Goal: Communication & Community: Participate in discussion

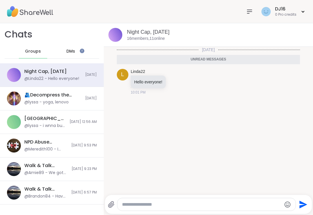
click at [242, 14] on div "DJ16 0 Pro credits" at bounding box center [156, 11] width 313 height 23
click at [245, 13] on div at bounding box center [250, 12] width 12 height 12
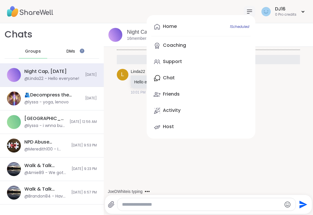
click at [210, 29] on link "Home 1 Scheduled" at bounding box center [201, 27] width 100 height 14
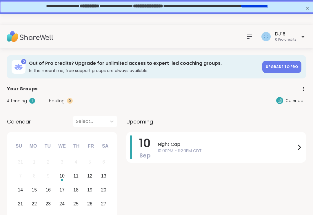
click at [172, 144] on span "Night Cap" at bounding box center [227, 144] width 138 height 7
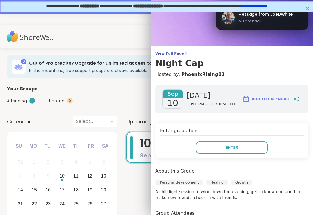
click at [224, 147] on button "Enter" at bounding box center [232, 147] width 72 height 12
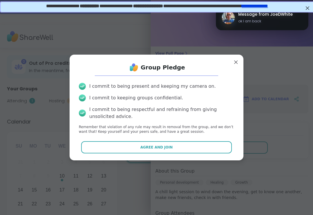
click at [195, 148] on button "Agree and Join" at bounding box center [156, 147] width 151 height 12
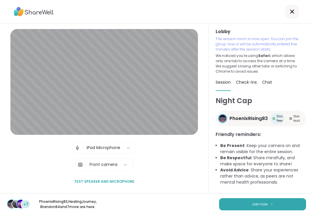
scroll to position [0, 0]
click at [275, 204] on button "Join now" at bounding box center [262, 204] width 87 height 12
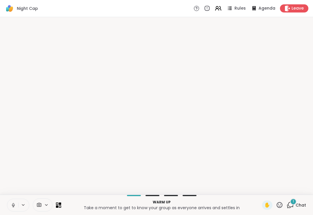
scroll to position [0, 0]
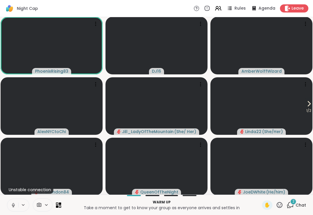
click at [17, 207] on button at bounding box center [12, 205] width 11 height 12
click at [17, 204] on button at bounding box center [12, 205] width 11 height 12
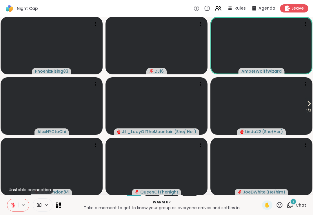
click at [301, 206] on span "Chat" at bounding box center [301, 205] width 10 height 6
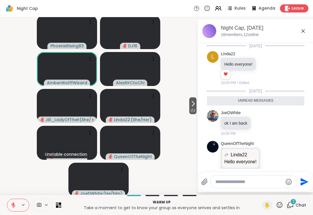
scroll to position [20, 0]
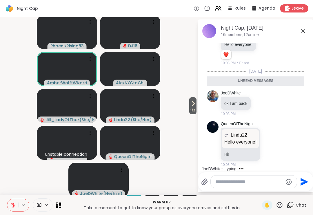
click at [297, 36] on div "Night Cap, [DATE] members, 12 online" at bounding box center [265, 30] width 88 height 13
click at [306, 28] on icon at bounding box center [303, 31] width 7 height 7
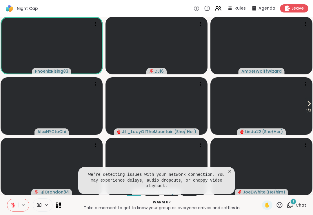
click at [310, 109] on span "1 / 2" at bounding box center [309, 110] width 7 height 7
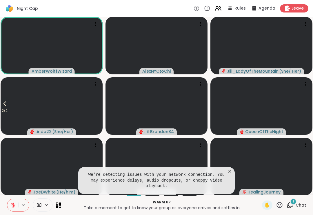
click at [2, 106] on icon at bounding box center [4, 103] width 7 height 7
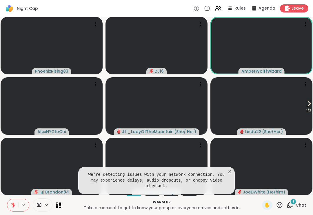
click at [228, 174] on icon at bounding box center [230, 171] width 6 height 6
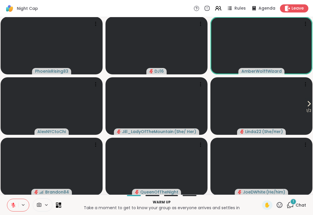
click at [297, 209] on div "1 Chat" at bounding box center [296, 204] width 19 height 9
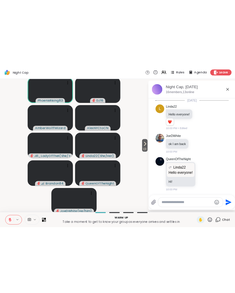
scroll to position [56, 0]
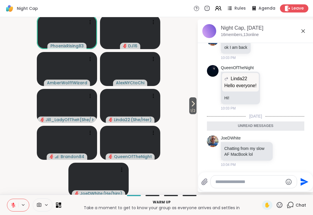
click at [305, 33] on icon at bounding box center [303, 31] width 7 height 7
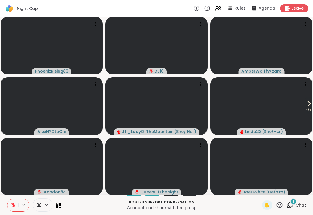
click at [311, 105] on icon at bounding box center [309, 103] width 7 height 7
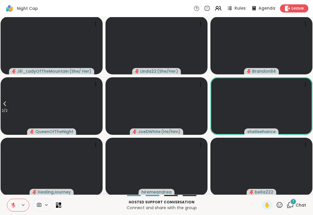
click at [3, 107] on span "2 / 2" at bounding box center [5, 110] width 8 height 7
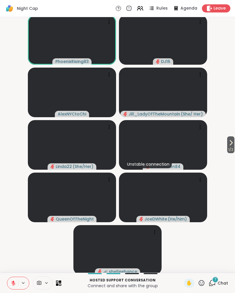
click at [210, 214] on div "7 Chat" at bounding box center [218, 283] width 19 height 9
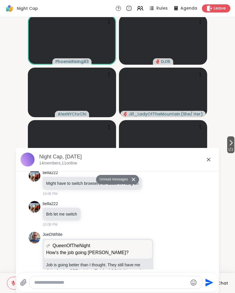
scroll to position [231, 0]
click at [207, 161] on icon at bounding box center [208, 159] width 7 height 7
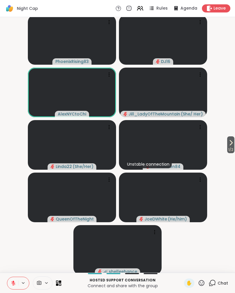
click at [202, 214] on div "Hosted support conversation Connect and share with the group ✋ Chat" at bounding box center [117, 283] width 235 height 20
click at [200, 214] on icon at bounding box center [201, 282] width 7 height 7
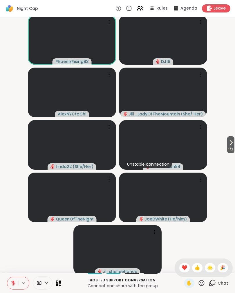
click at [182, 214] on span "❤️" at bounding box center [185, 267] width 6 height 7
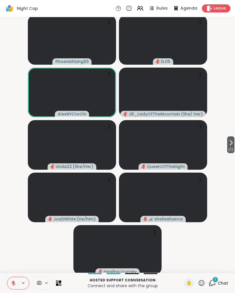
click at [234, 150] on span "1 / 2" at bounding box center [230, 149] width 7 height 7
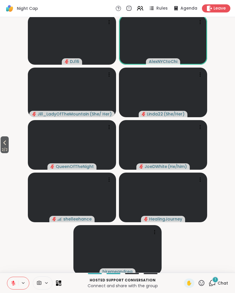
click at [8, 137] on button "2 / 2" at bounding box center [5, 144] width 8 height 17
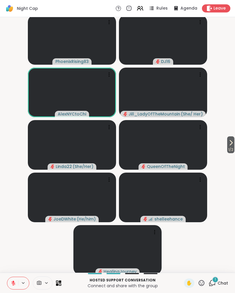
click at [213, 214] on div "1 Chat" at bounding box center [218, 283] width 19 height 9
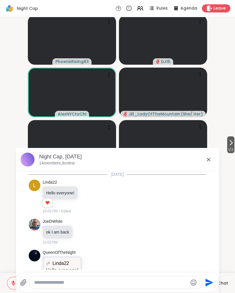
scroll to position [499, 0]
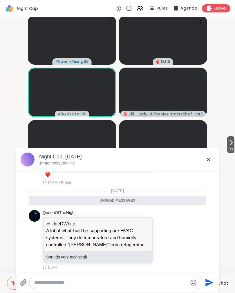
click at [204, 163] on div "Night Cap, [DATE] members, 9 online" at bounding box center [126, 159] width 175 height 13
click at [204, 161] on div "Night Cap, [DATE] members, 9 online" at bounding box center [126, 159] width 175 height 13
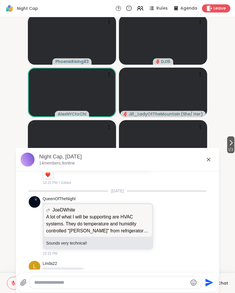
click at [208, 162] on icon at bounding box center [208, 159] width 7 height 7
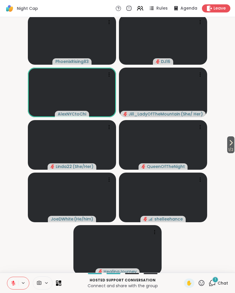
click at [231, 145] on icon at bounding box center [231, 142] width 7 height 7
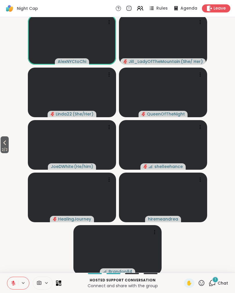
click at [217, 214] on div "1 Chat" at bounding box center [218, 283] width 19 height 9
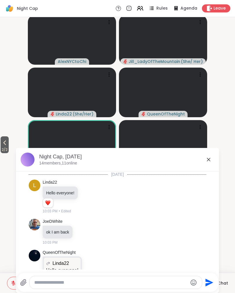
scroll to position [561, 0]
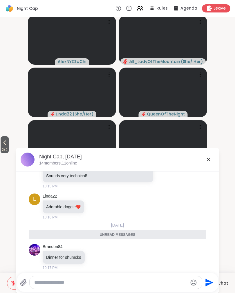
click at [205, 165] on div "Night Cap, [DATE] members, 11 online" at bounding box center [126, 159] width 175 height 13
click at [209, 158] on icon at bounding box center [208, 159] width 7 height 7
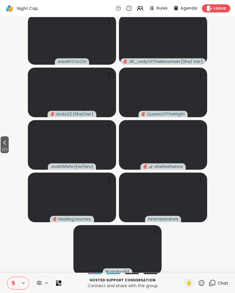
click at [2, 148] on span "2 / 2" at bounding box center [5, 149] width 8 height 7
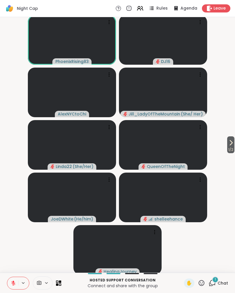
click at [223, 214] on div "1 Chat" at bounding box center [218, 283] width 19 height 9
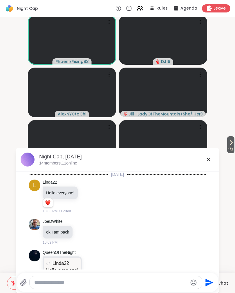
scroll to position [600, 0]
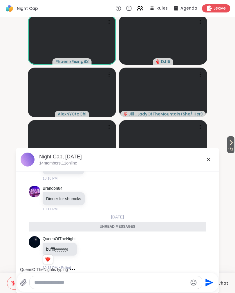
click at [204, 166] on div "Night Cap, [DATE] members, 11 online" at bounding box center [126, 159] width 175 height 13
click at [206, 163] on icon at bounding box center [208, 159] width 7 height 7
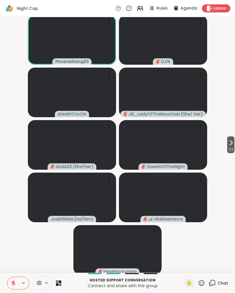
click at [232, 144] on icon at bounding box center [231, 142] width 7 height 7
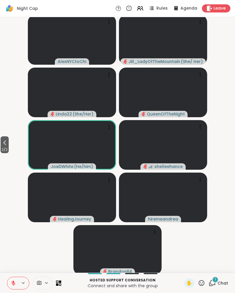
click at [218, 214] on div "1" at bounding box center [215, 280] width 6 height 6
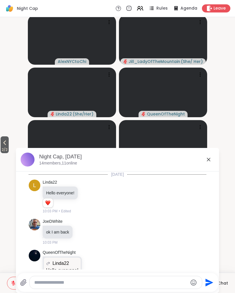
scroll to position [631, 0]
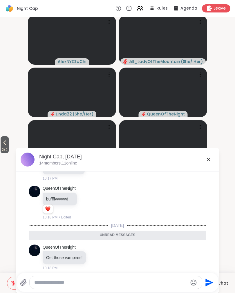
click at [206, 162] on icon at bounding box center [208, 159] width 7 height 7
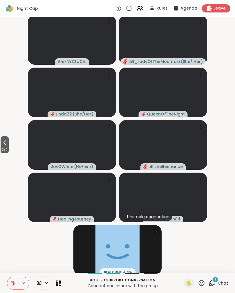
click at [4, 148] on span "2 / 2" at bounding box center [5, 149] width 8 height 7
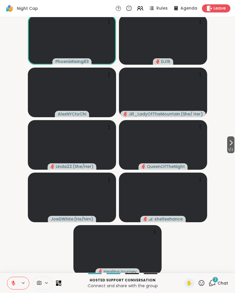
click at [222, 214] on div "2 Chat" at bounding box center [218, 283] width 19 height 9
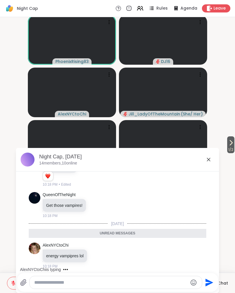
scroll to position [664, 0]
click at [208, 163] on icon at bounding box center [208, 159] width 7 height 7
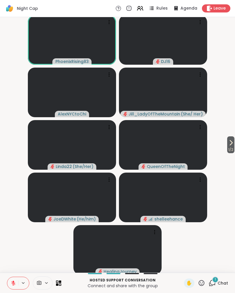
click at [230, 149] on span "1 / 2" at bounding box center [230, 149] width 7 height 7
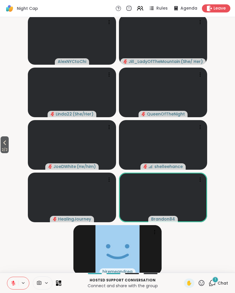
click at [1, 144] on button "2 / 2" at bounding box center [5, 144] width 8 height 17
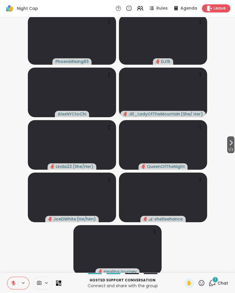
click at [233, 149] on span "1 / 2" at bounding box center [230, 149] width 7 height 7
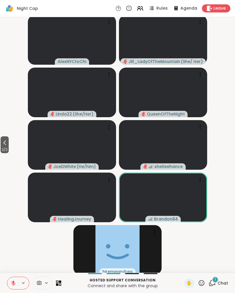
click at [15, 154] on video-player-container "2 / 2 AlexNYCtoChi Jill_LadyOfTheMountain ( She/ Her ) Linda22 ( She/Her ) Quee…" at bounding box center [117, 144] width 228 height 251
click at [1, 142] on button "2 / 2" at bounding box center [5, 144] width 8 height 17
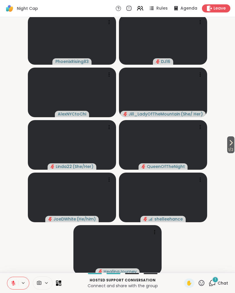
click at [231, 145] on icon at bounding box center [231, 142] width 7 height 7
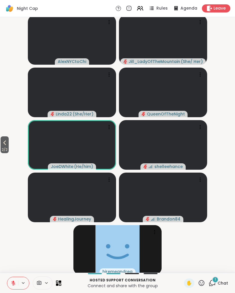
click at [6, 148] on span "2 / 2" at bounding box center [5, 149] width 8 height 7
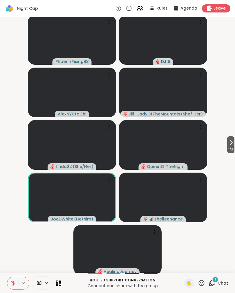
click at [231, 144] on icon at bounding box center [231, 142] width 7 height 7
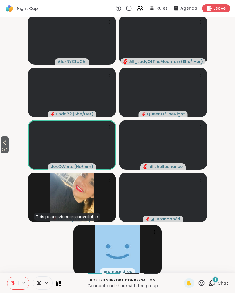
click at [56, 194] on img at bounding box center [72, 198] width 44 height 50
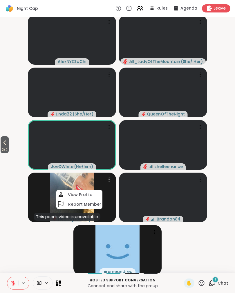
click at [21, 193] on video-player-container "2 / 2 AlexNYCtoChi Jill_LadyOfTheMountain ( She/ Her ) Linda22 ( She/Her ) Quee…" at bounding box center [117, 144] width 228 height 251
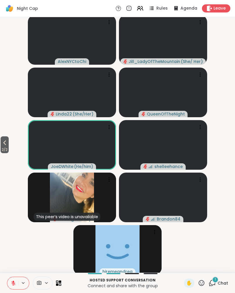
click at [1, 145] on button "2 / 2" at bounding box center [5, 144] width 8 height 17
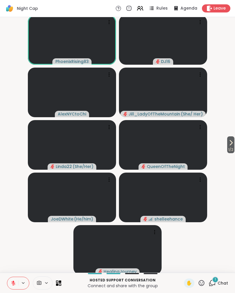
click at [217, 214] on div "1 Chat" at bounding box center [218, 283] width 19 height 9
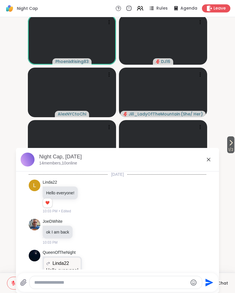
scroll to position [723, 0]
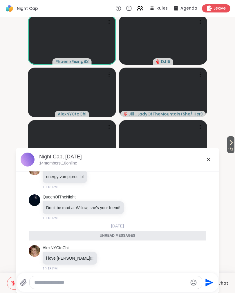
click at [208, 161] on icon at bounding box center [208, 159] width 3 height 3
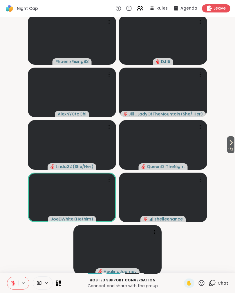
click at [227, 150] on span "1 / 2" at bounding box center [230, 149] width 7 height 7
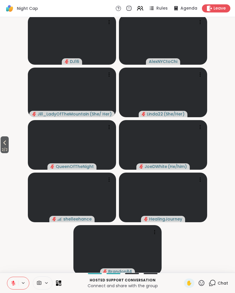
click at [1, 148] on span "2 / 2" at bounding box center [5, 149] width 8 height 7
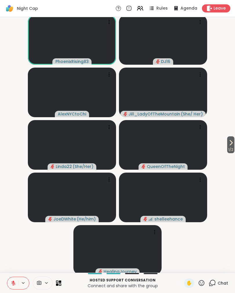
click at [228, 150] on span "1 / 2" at bounding box center [230, 149] width 7 height 7
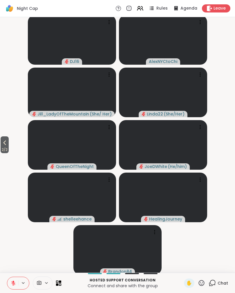
click at [2, 148] on span "2 / 2" at bounding box center [5, 149] width 8 height 7
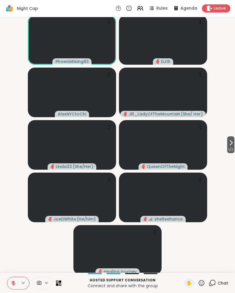
click at [228, 142] on icon at bounding box center [231, 142] width 7 height 7
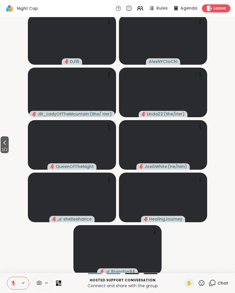
click at [4, 145] on icon at bounding box center [4, 142] width 7 height 7
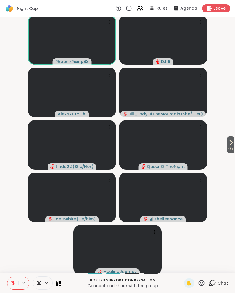
click at [12, 214] on button at bounding box center [12, 283] width 11 height 12
click at [12, 214] on icon at bounding box center [13, 283] width 5 height 5
click at [13, 214] on icon at bounding box center [13, 282] width 2 height 2
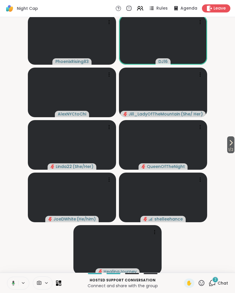
click at [12, 214] on button at bounding box center [12, 283] width 12 height 12
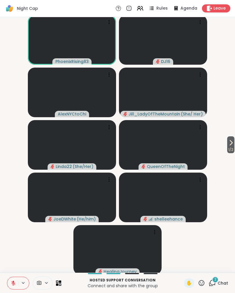
click at [12, 214] on icon at bounding box center [13, 283] width 5 height 5
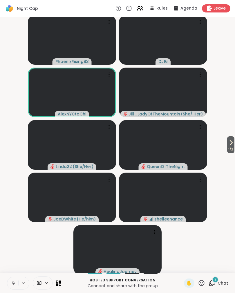
click at [227, 153] on span "1 / 2" at bounding box center [230, 149] width 7 height 7
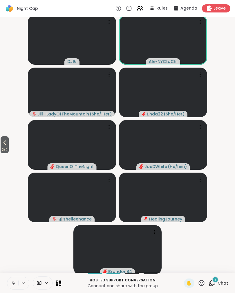
click at [1, 147] on span "2 / 2" at bounding box center [5, 149] width 8 height 7
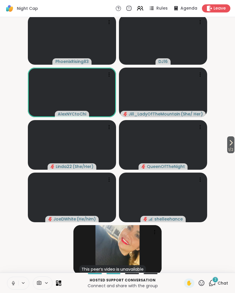
click at [202, 214] on icon at bounding box center [201, 282] width 7 height 7
click at [185, 214] on span "❤️" at bounding box center [185, 267] width 6 height 7
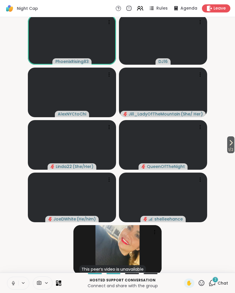
click at [9, 214] on button at bounding box center [12, 283] width 11 height 12
click at [231, 149] on span "1 / 2" at bounding box center [230, 149] width 7 height 7
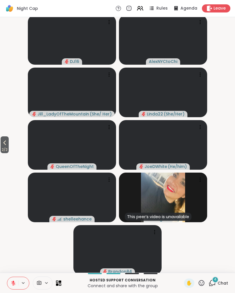
click at [203, 214] on icon at bounding box center [201, 282] width 7 height 7
click at [186, 214] on span "❤️" at bounding box center [185, 267] width 6 height 7
click at [219, 214] on div "4 Chat" at bounding box center [218, 283] width 19 height 9
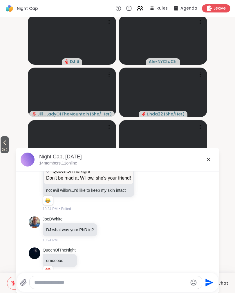
scroll to position [852, 0]
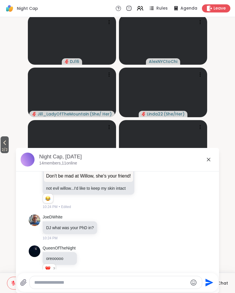
click at [116, 214] on icon at bounding box center [114, 228] width 4 height 4
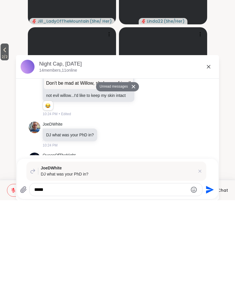
scroll to position [920, 0]
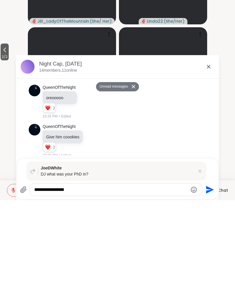
type textarea "**********"
click at [208, 214] on icon "Send" at bounding box center [209, 282] width 9 height 9
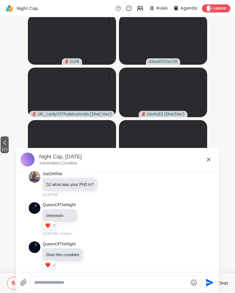
scroll to position [935, 0]
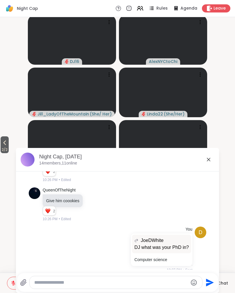
click at [207, 162] on icon at bounding box center [208, 159] width 7 height 7
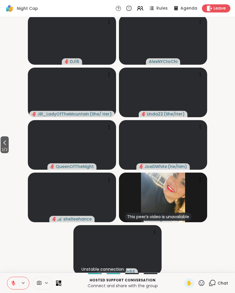
click at [8, 147] on span "2 / 2" at bounding box center [5, 149] width 8 height 7
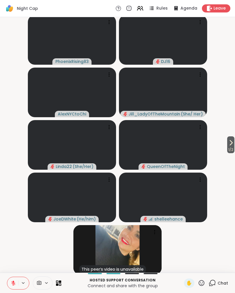
click at [233, 147] on span "1 / 2" at bounding box center [230, 149] width 7 height 7
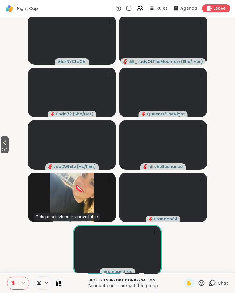
click at [1, 153] on span "2 / 2" at bounding box center [5, 149] width 8 height 7
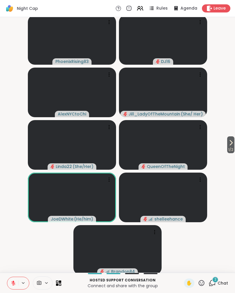
click at [224, 214] on span "Chat" at bounding box center [223, 283] width 10 height 6
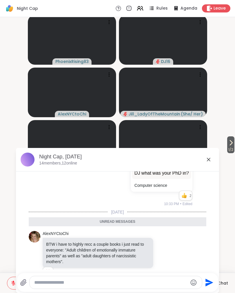
scroll to position [1003, 0]
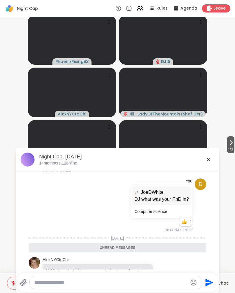
click at [192, 214] on div "AlexNYCtoChi BTW i have to highly recc a couple books i just read to everyone: …" at bounding box center [118, 283] width 178 height 57
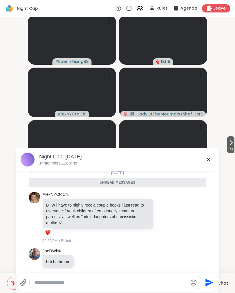
scroll to position [1044, 0]
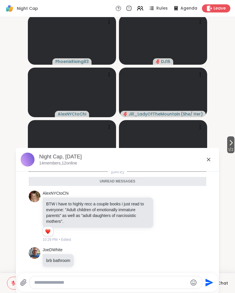
click at [210, 162] on icon at bounding box center [208, 159] width 7 height 7
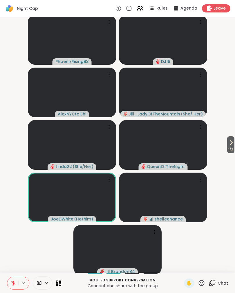
click at [234, 142] on button "1 / 2" at bounding box center [230, 144] width 7 height 17
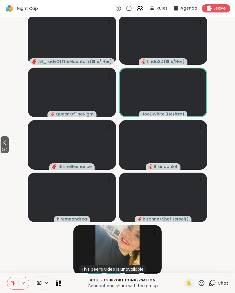
click at [1, 153] on span "2 / 2" at bounding box center [5, 149] width 8 height 7
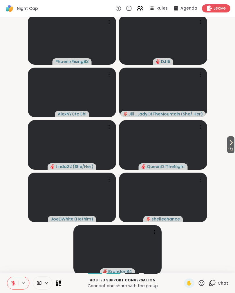
click at [234, 147] on span "1 / 2" at bounding box center [230, 149] width 7 height 7
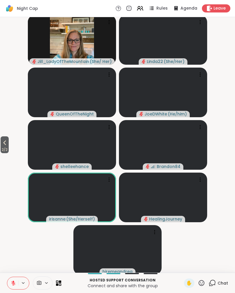
click at [8, 151] on span "2 / 2" at bounding box center [5, 149] width 8 height 7
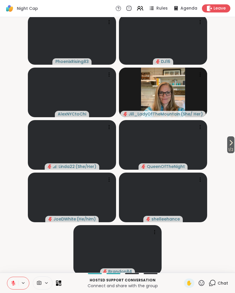
click at [203, 214] on icon at bounding box center [201, 282] width 7 height 7
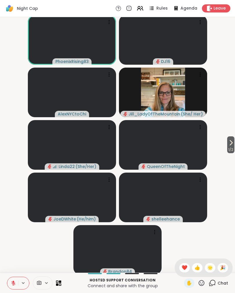
click at [187, 214] on div "❤️" at bounding box center [184, 267] width 10 height 9
click at [227, 148] on span "1 / 2" at bounding box center [230, 149] width 7 height 7
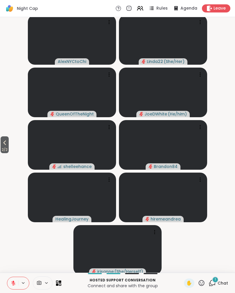
click at [9, 149] on span "2 / 2" at bounding box center [5, 149] width 8 height 7
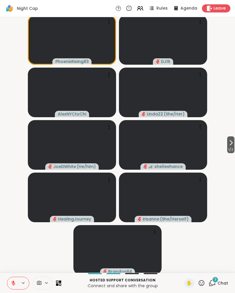
click at [11, 214] on icon at bounding box center [13, 283] width 5 height 5
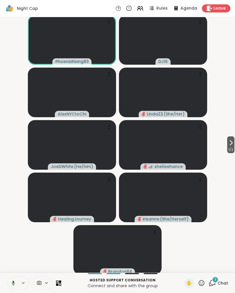
click at [17, 214] on button at bounding box center [12, 283] width 12 height 12
click at [18, 214] on button at bounding box center [12, 283] width 11 height 12
click at [15, 214] on icon at bounding box center [13, 283] width 3 height 2
click at [221, 214] on span "Chat" at bounding box center [223, 283] width 10 height 6
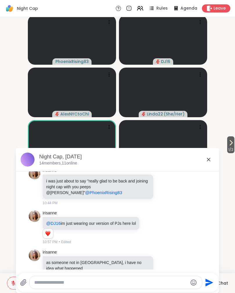
scroll to position [1136, 0]
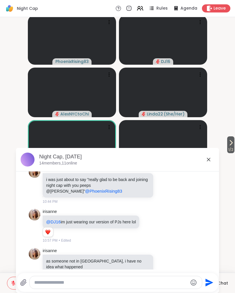
click at [152, 214] on div at bounding box center [149, 225] width 5 height 7
click at [127, 214] on div "Select Reaction: Joy" at bounding box center [123, 216] width 5 height 5
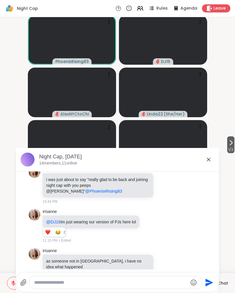
click at [208, 162] on icon at bounding box center [208, 159] width 7 height 7
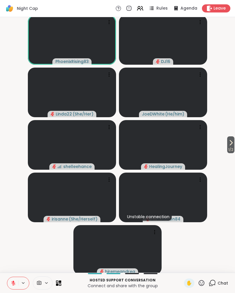
click at [234, 143] on button "1 / 2" at bounding box center [230, 144] width 7 height 17
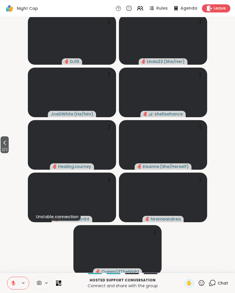
click at [4, 145] on icon at bounding box center [4, 142] width 7 height 7
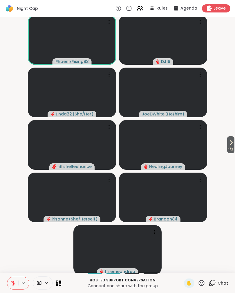
click at [232, 148] on span "1 / 2" at bounding box center [230, 149] width 7 height 7
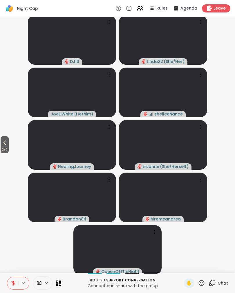
click at [63, 214] on video-player-container "2 / 2 DJ16 Linda22 ( She/Her ) [PERSON_NAME] ( He/him ) shelleehance HealingJou…" at bounding box center [117, 144] width 228 height 251
click at [9, 147] on span "2 / 2" at bounding box center [5, 149] width 8 height 7
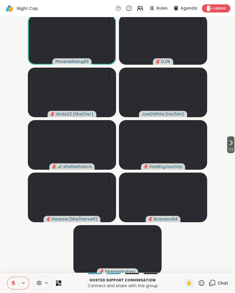
click at [15, 214] on button at bounding box center [12, 283] width 11 height 12
click at [12, 214] on icon at bounding box center [13, 283] width 5 height 5
click at [15, 214] on icon at bounding box center [13, 283] width 5 height 5
click at [16, 214] on button at bounding box center [12, 283] width 11 height 12
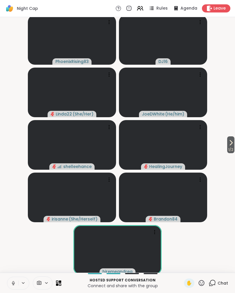
click at [205, 214] on icon at bounding box center [201, 282] width 7 height 7
click at [212, 214] on span "🌟" at bounding box center [210, 267] width 6 height 7
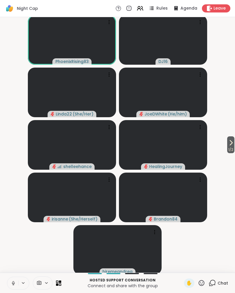
click at [230, 146] on icon at bounding box center [231, 142] width 7 height 7
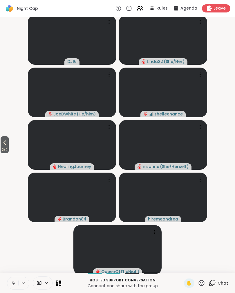
click at [9, 142] on button "2 / 2" at bounding box center [5, 144] width 8 height 17
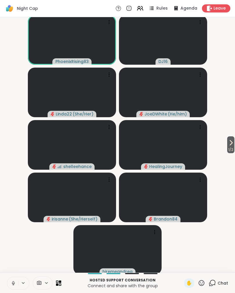
click at [11, 214] on button at bounding box center [12, 283] width 11 height 12
click at [16, 214] on button at bounding box center [12, 283] width 11 height 12
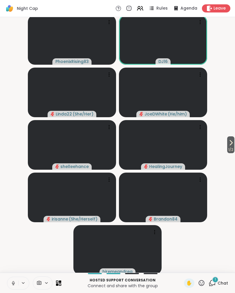
click at [17, 214] on button at bounding box center [12, 283] width 11 height 12
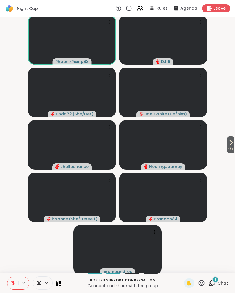
click at [15, 214] on button at bounding box center [12, 283] width 11 height 12
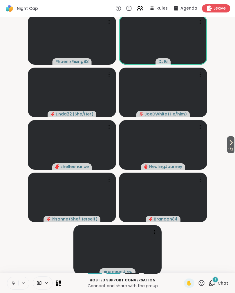
click at [16, 214] on button at bounding box center [12, 283] width 11 height 12
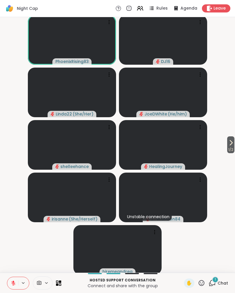
click at [15, 214] on button at bounding box center [12, 283] width 11 height 12
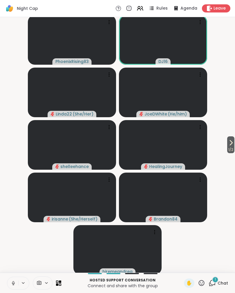
click at [9, 214] on button at bounding box center [12, 283] width 11 height 12
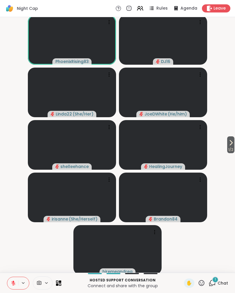
click at [15, 214] on button at bounding box center [12, 283] width 11 height 12
click at [9, 214] on button at bounding box center [12, 283] width 11 height 12
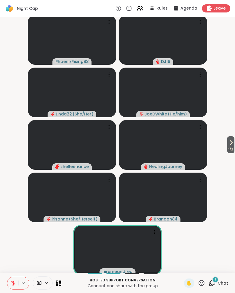
click at [8, 214] on button at bounding box center [12, 283] width 11 height 12
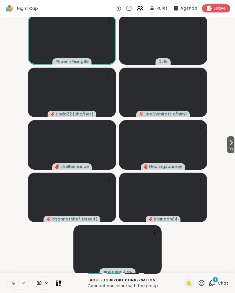
click at [9, 214] on button at bounding box center [12, 283] width 11 height 12
click at [15, 214] on icon at bounding box center [13, 283] width 5 height 5
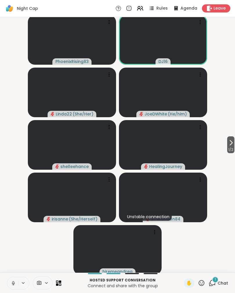
click at [9, 214] on button at bounding box center [12, 283] width 11 height 12
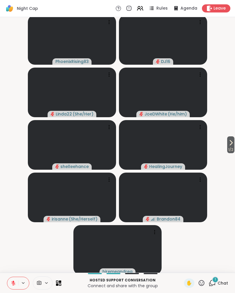
click at [14, 214] on button at bounding box center [12, 283] width 11 height 12
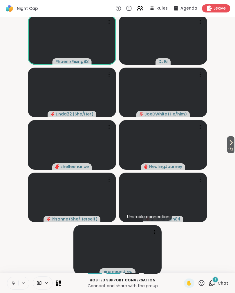
click at [200, 214] on icon at bounding box center [202, 283] width 6 height 6
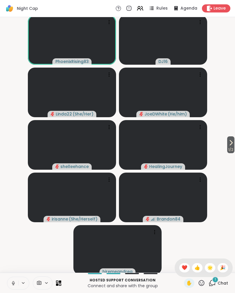
click at [212, 214] on span "🌟" at bounding box center [210, 267] width 6 height 7
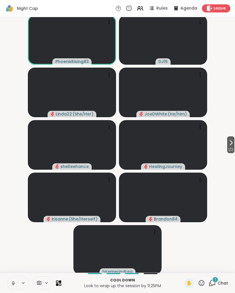
click at [16, 214] on button at bounding box center [12, 283] width 11 height 12
click at [15, 214] on icon at bounding box center [13, 283] width 5 height 5
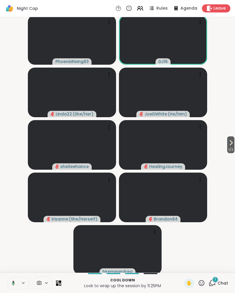
click at [14, 214] on icon at bounding box center [12, 283] width 5 height 5
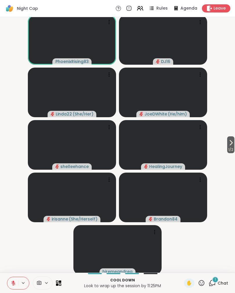
click at [221, 214] on span "Chat" at bounding box center [223, 283] width 10 height 6
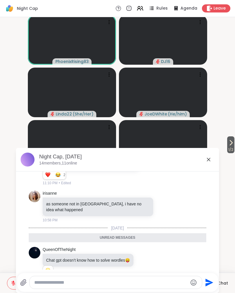
scroll to position [1155, 0]
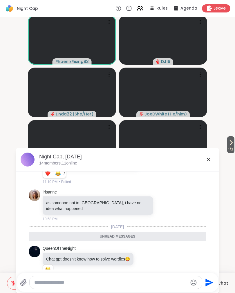
click at [206, 160] on icon at bounding box center [208, 159] width 7 height 7
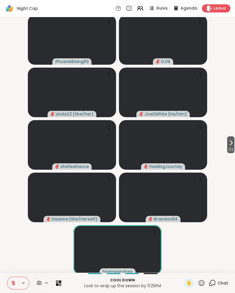
click at [231, 151] on span "1 / 2" at bounding box center [230, 149] width 7 height 7
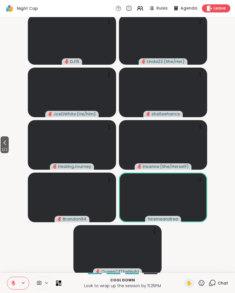
click at [8, 150] on span "2 / 2" at bounding box center [5, 149] width 8 height 7
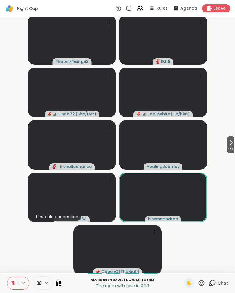
click at [15, 214] on icon at bounding box center [13, 283] width 5 height 5
